Goal: Task Accomplishment & Management: Manage account settings

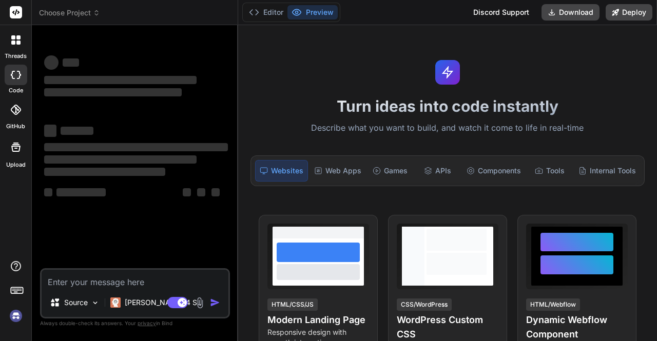
scroll to position [1, 0]
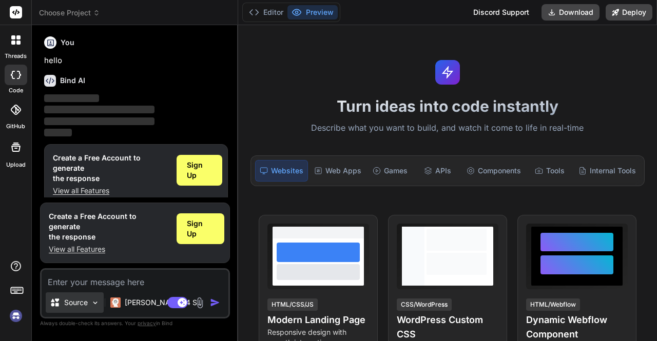
click at [90, 299] on div "Source" at bounding box center [75, 303] width 58 height 21
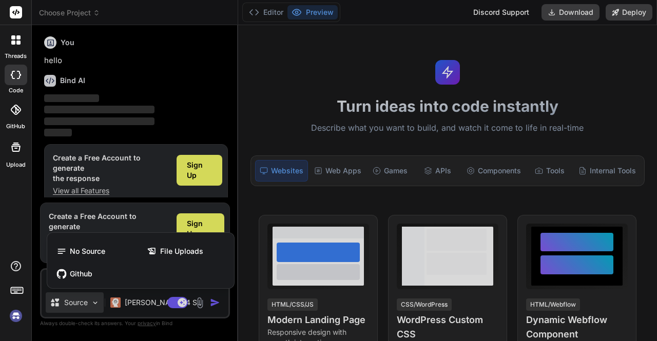
click at [90, 299] on div at bounding box center [328, 170] width 657 height 341
type textarea "x"
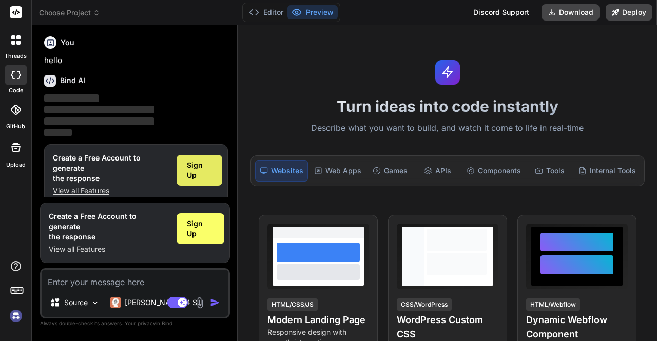
click at [200, 167] on span "Sign Up" at bounding box center [199, 170] width 25 height 21
click at [75, 287] on textarea at bounding box center [135, 279] width 187 height 18
type textarea "h"
type textarea "x"
type textarea "hi"
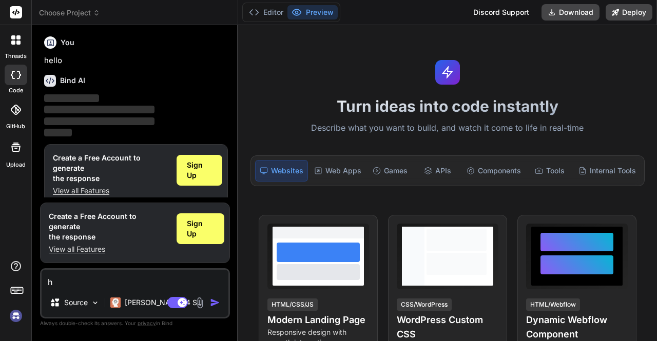
type textarea "x"
type textarea "hi"
click at [211, 300] on img "button" at bounding box center [215, 303] width 10 height 10
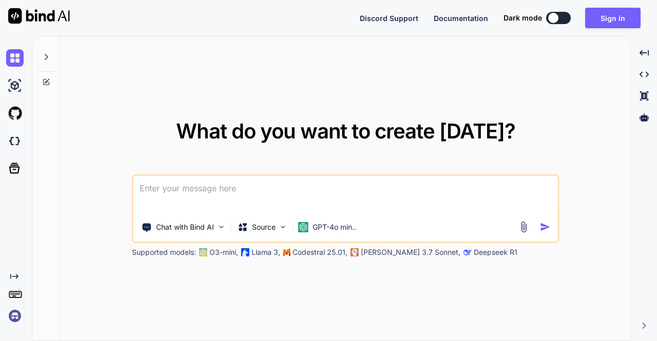
click at [167, 195] on textarea at bounding box center [345, 195] width 424 height 38
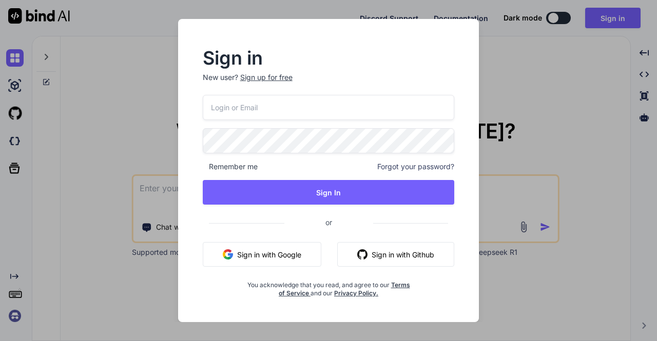
click at [527, 50] on div "Sign in New user? Sign up for free Remember me Forgot your password? Sign In or…" at bounding box center [328, 170] width 657 height 341
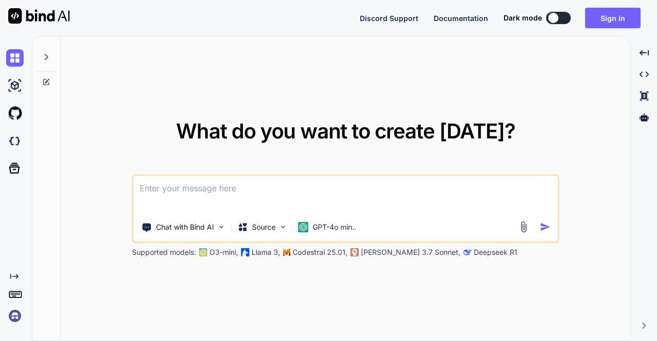
click at [115, 98] on div "What do you want to create today? Chat with Bind AI Source GPT-4o min.. Support…" at bounding box center [346, 188] width 570 height 305
click at [45, 59] on icon at bounding box center [47, 57] width 4 height 6
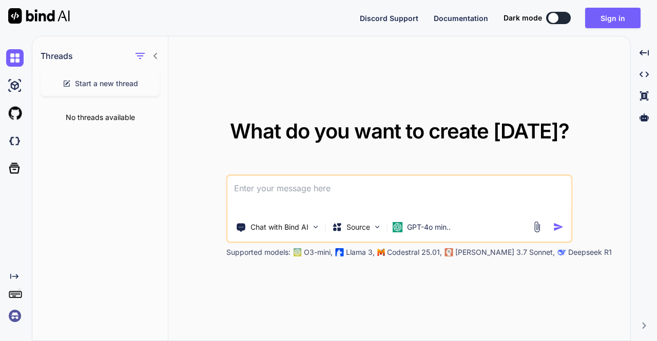
click at [155, 55] on icon at bounding box center [155, 56] width 4 height 6
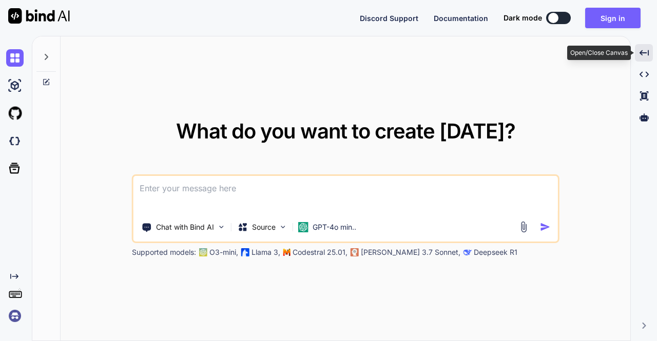
click at [645, 57] on div "Created with Pixso." at bounding box center [644, 52] width 18 height 17
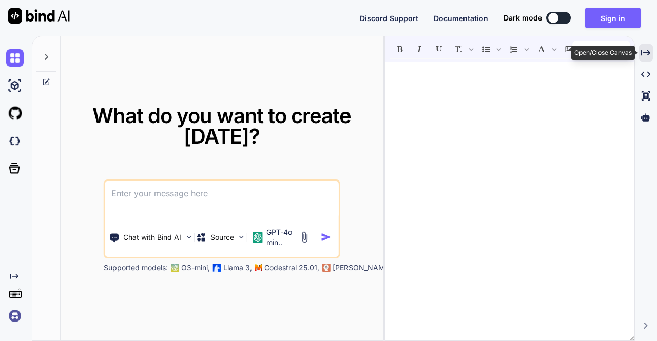
click at [645, 56] on icon "Created with Pixso." at bounding box center [645, 52] width 9 height 9
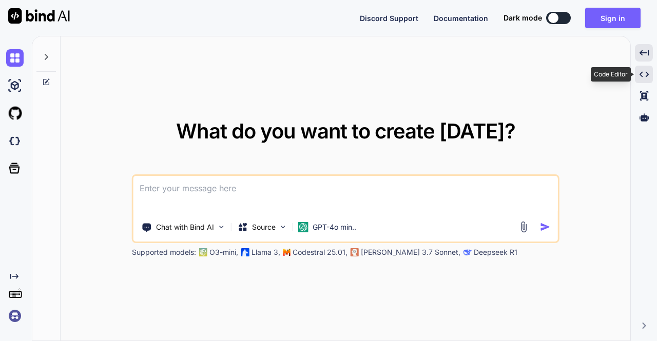
click at [645, 71] on icon "Created with Pixso." at bounding box center [643, 74] width 9 height 9
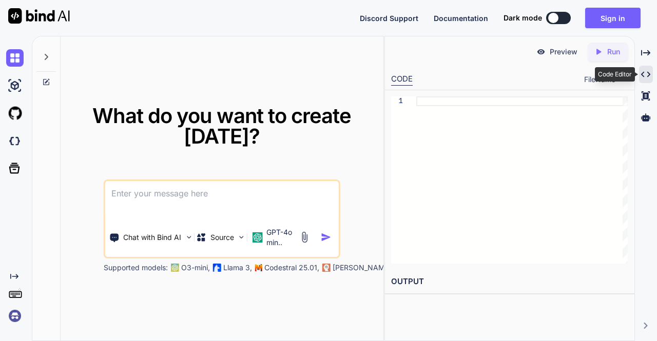
click at [645, 71] on icon "Created with Pixso." at bounding box center [645, 74] width 9 height 9
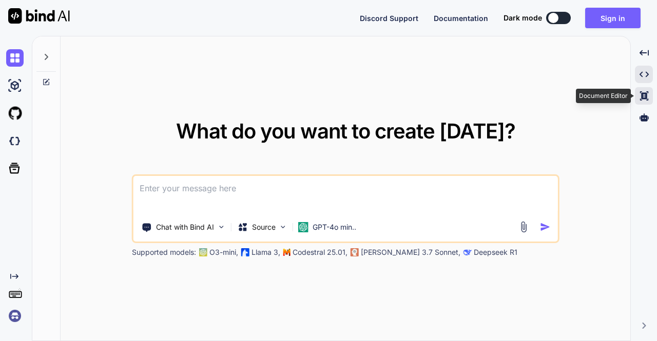
click at [645, 96] on icon at bounding box center [643, 95] width 8 height 9
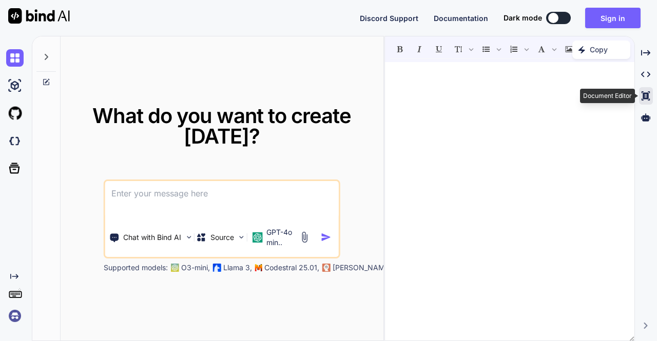
click at [645, 96] on icon "Created with Pixso." at bounding box center [645, 95] width 9 height 9
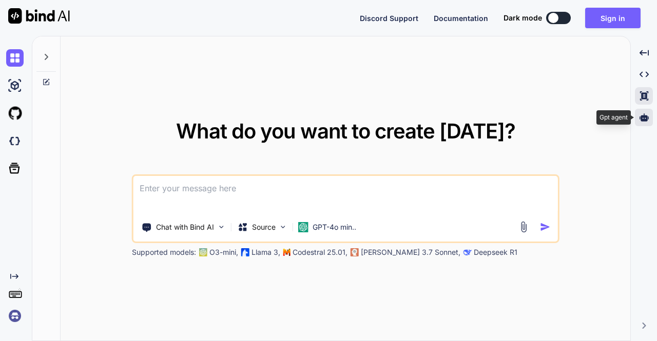
click at [646, 115] on icon at bounding box center [643, 117] width 9 height 8
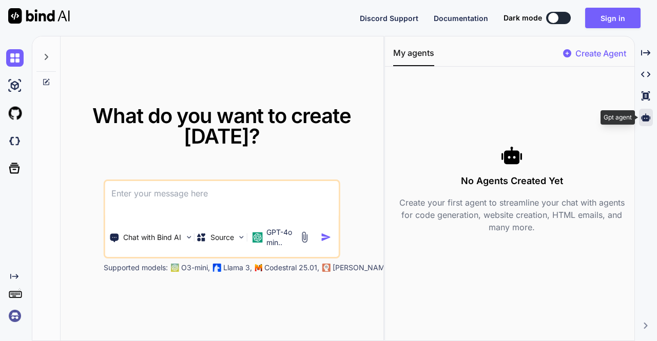
click at [646, 115] on icon at bounding box center [645, 117] width 9 height 8
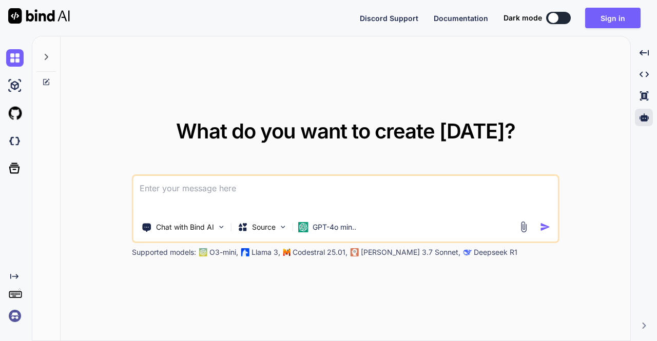
click at [562, 19] on button at bounding box center [558, 18] width 25 height 12
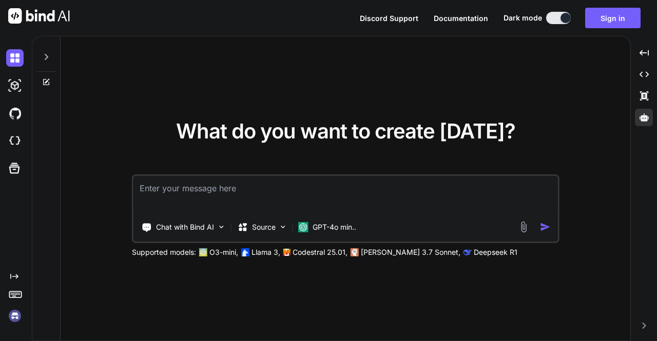
click at [562, 19] on div at bounding box center [565, 18] width 10 height 10
type textarea "x"
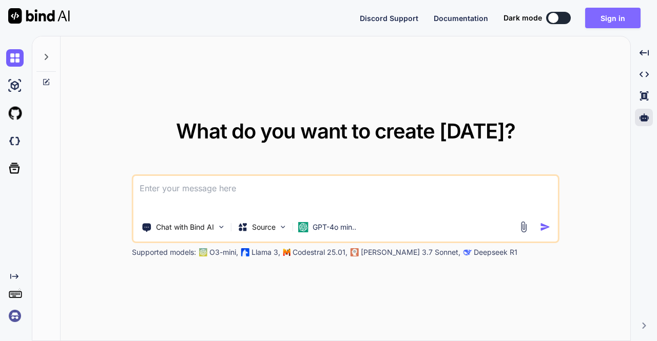
click at [597, 25] on button "Sign in" at bounding box center [612, 18] width 55 height 21
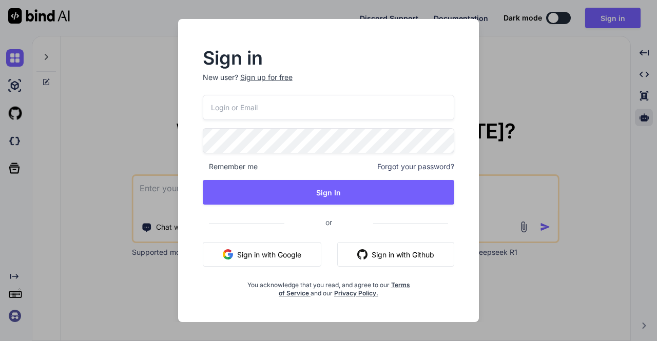
click at [512, 112] on div "Sign in New user? Sign up for free Remember me Forgot your password? Sign In or…" at bounding box center [328, 170] width 657 height 341
